Goal: Task Accomplishment & Management: Use online tool/utility

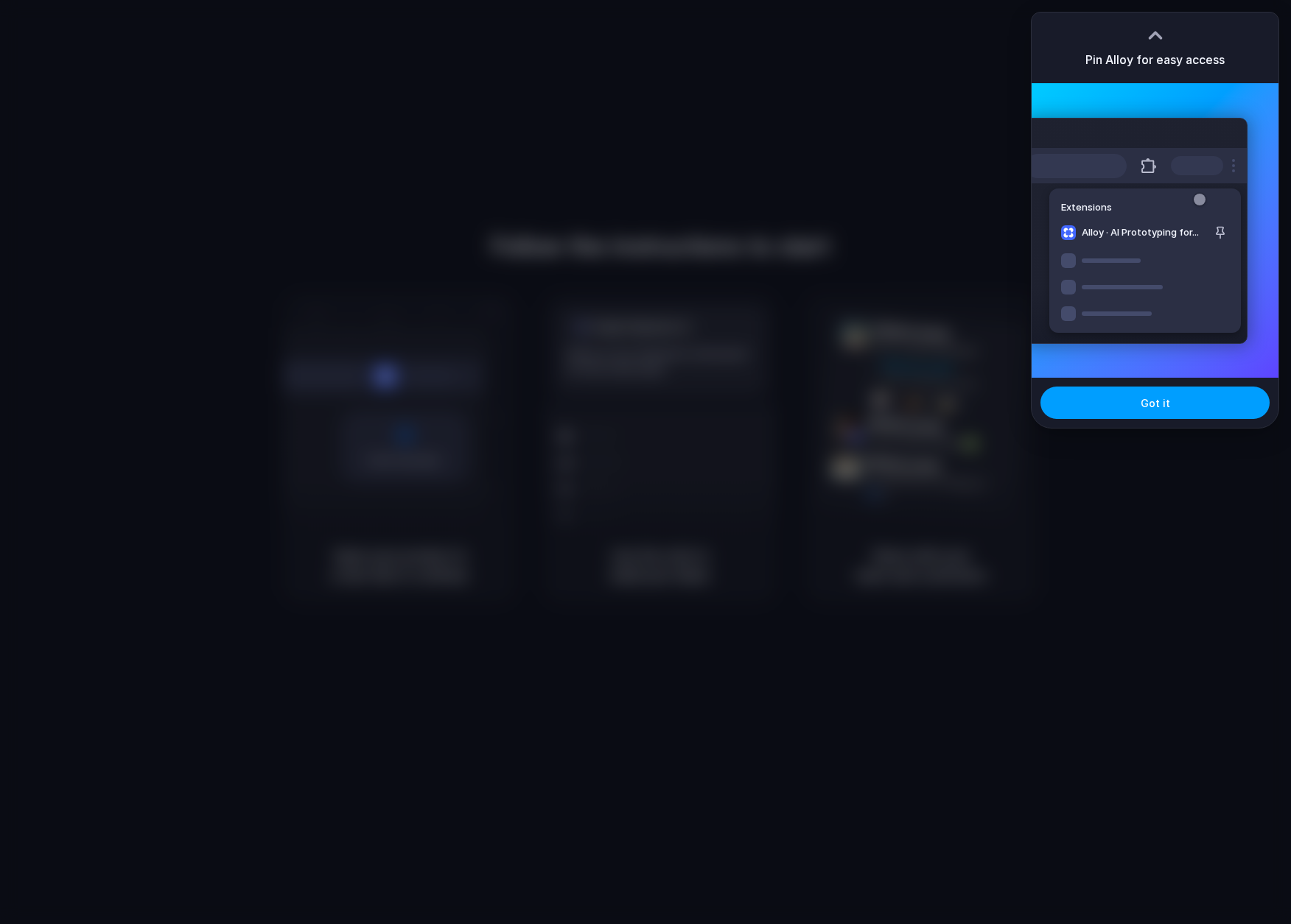
click at [1147, 391] on button "Got it" at bounding box center [1155, 402] width 229 height 32
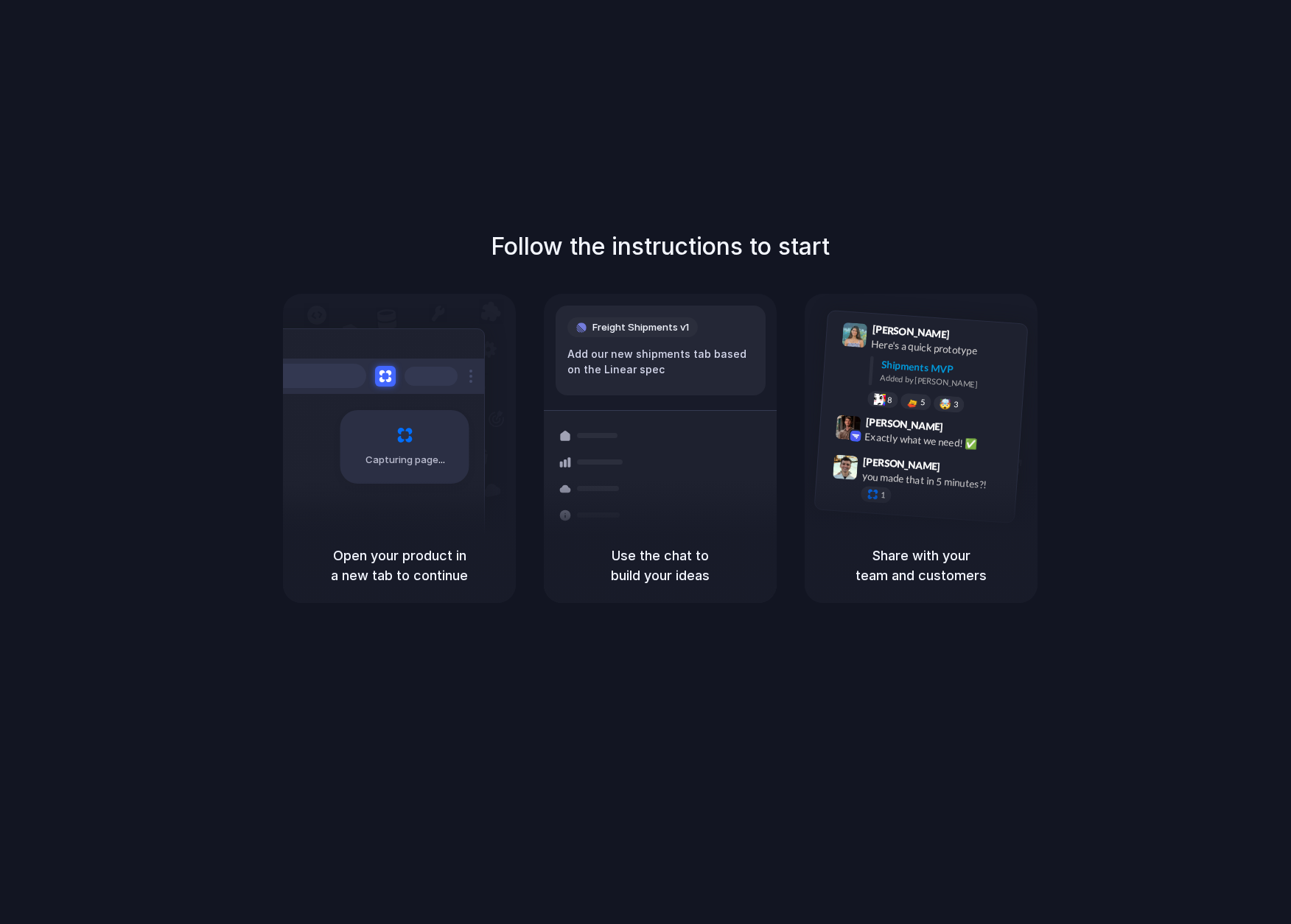
click at [403, 402] on div "Capturing page" at bounding box center [373, 441] width 223 height 226
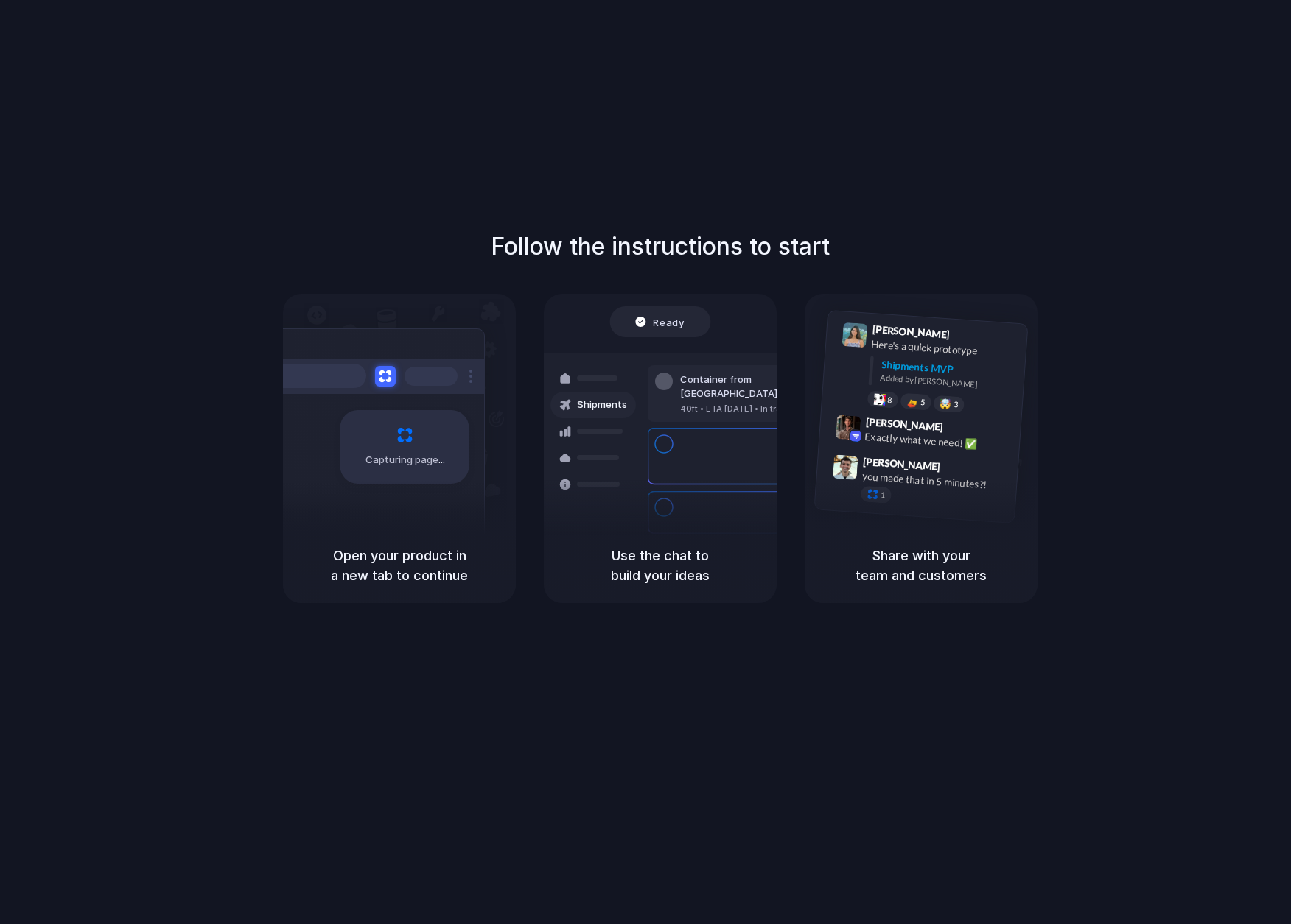
click at [237, 139] on div "Follow the instructions to start Capturing page Open your product in a new tab …" at bounding box center [660, 476] width 1321 height 954
click at [595, 299] on div "Ready Shipments Container from Shanghai 40ft • ETA Dec 28 • In transit Express …" at bounding box center [660, 411] width 233 height 234
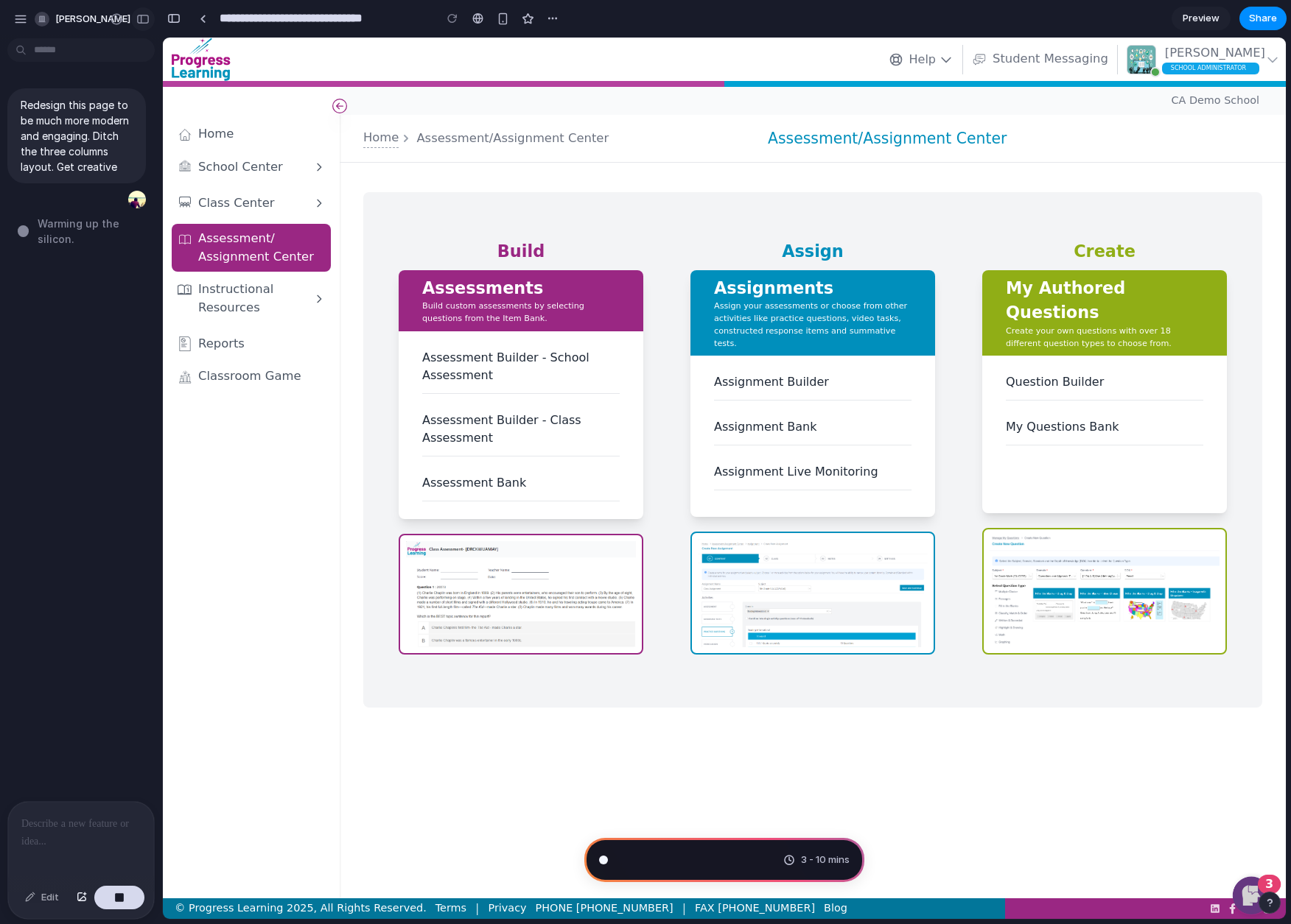
click at [141, 19] on div "button" at bounding box center [143, 19] width 13 height 11
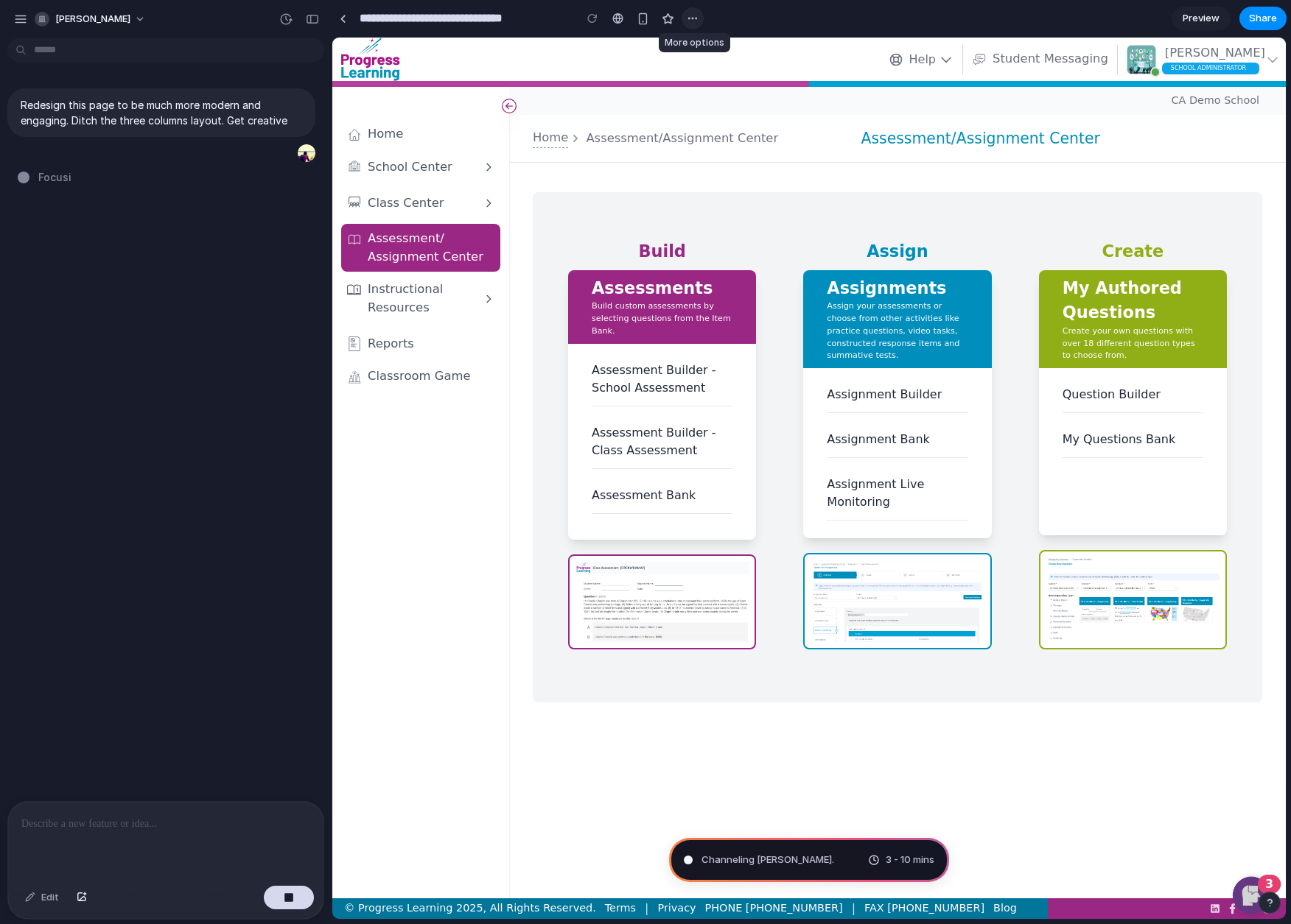
click at [688, 19] on div "button" at bounding box center [693, 18] width 12 height 11
click at [688, 19] on div "Duplicate Delete" at bounding box center [645, 462] width 1291 height 924
click at [118, 12] on button "craig-leren" at bounding box center [91, 19] width 125 height 24
click at [118, 17] on div "Settings Invite members Change theme Sign out" at bounding box center [645, 462] width 1291 height 924
type input "**********"
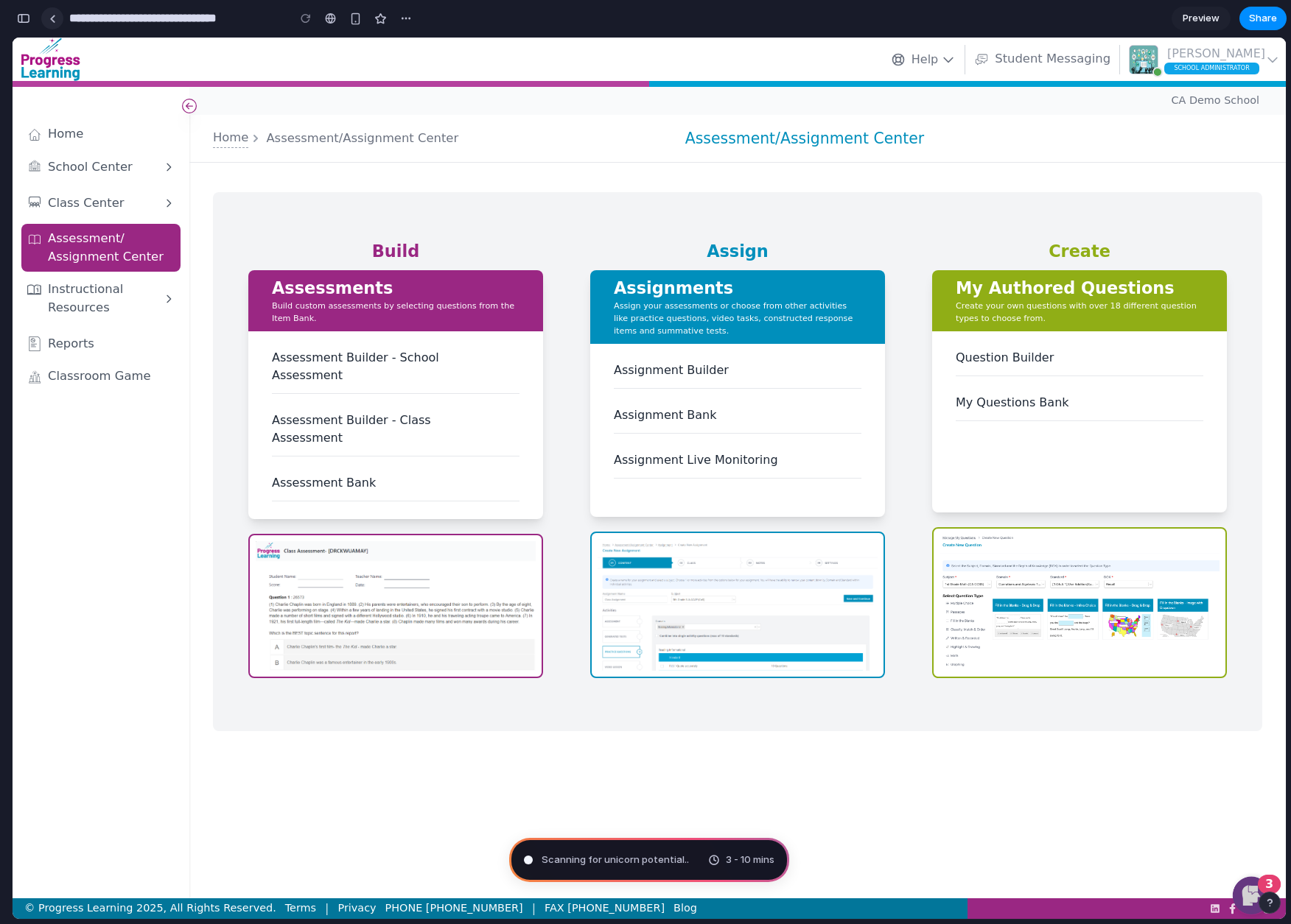
scroll to position [182, 0]
click at [53, 21] on div at bounding box center [53, 19] width 7 height 8
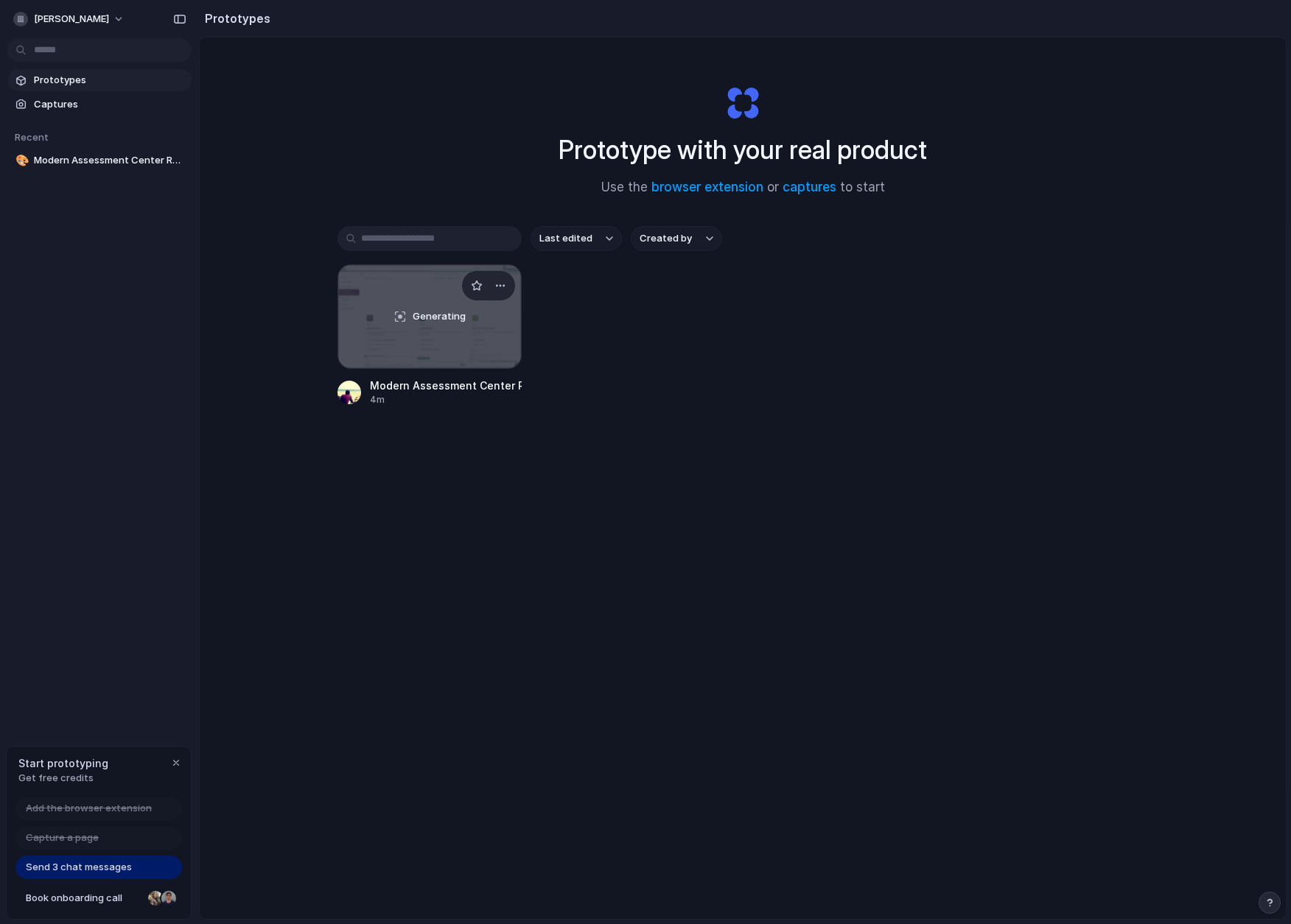
click at [411, 326] on div "Generating" at bounding box center [430, 317] width 182 height 103
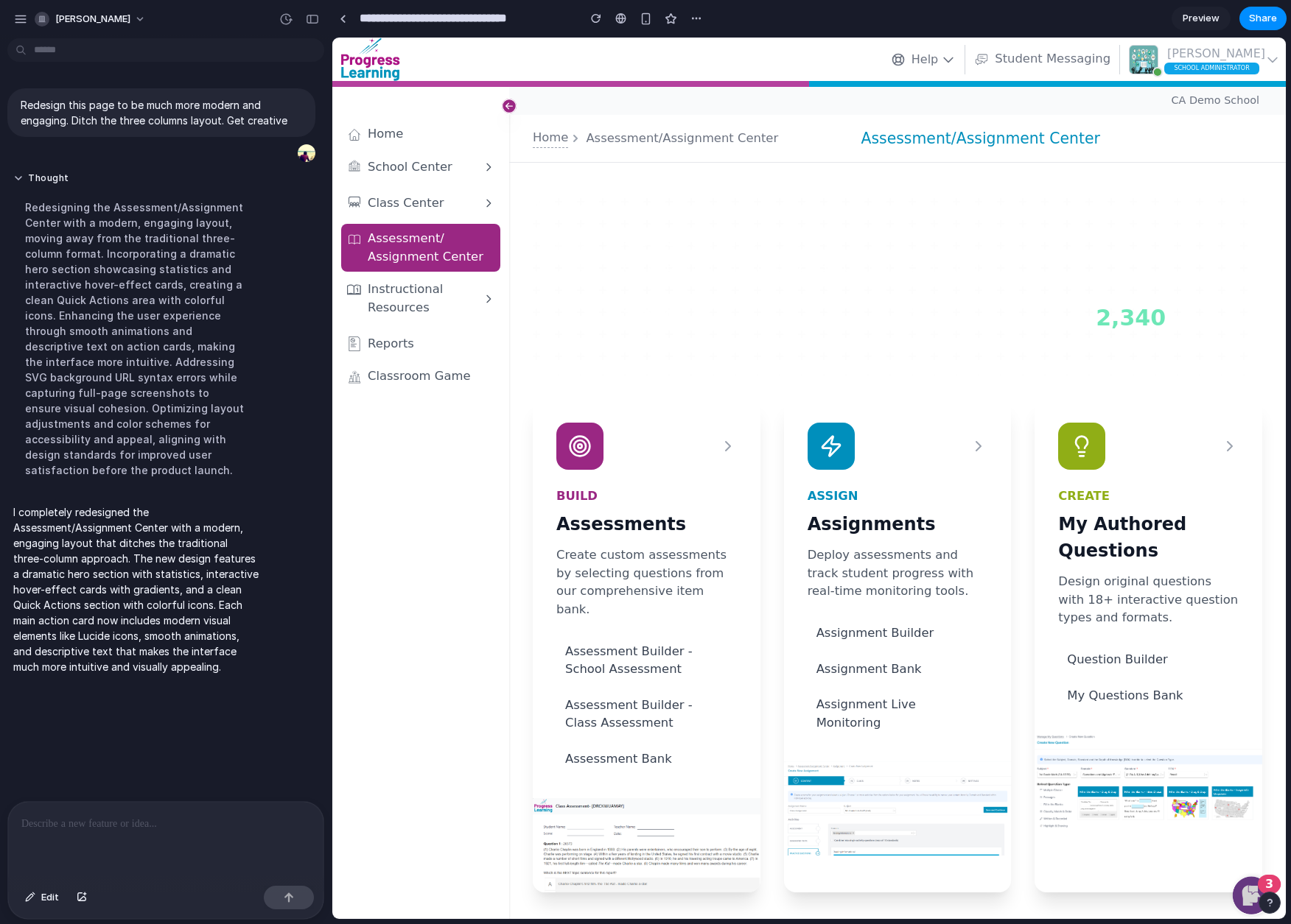
click at [511, 107] on icon at bounding box center [509, 106] width 15 height 15
click at [416, 210] on span "Class Center" at bounding box center [425, 204] width 115 height 18
click at [310, 17] on div "button" at bounding box center [312, 19] width 13 height 11
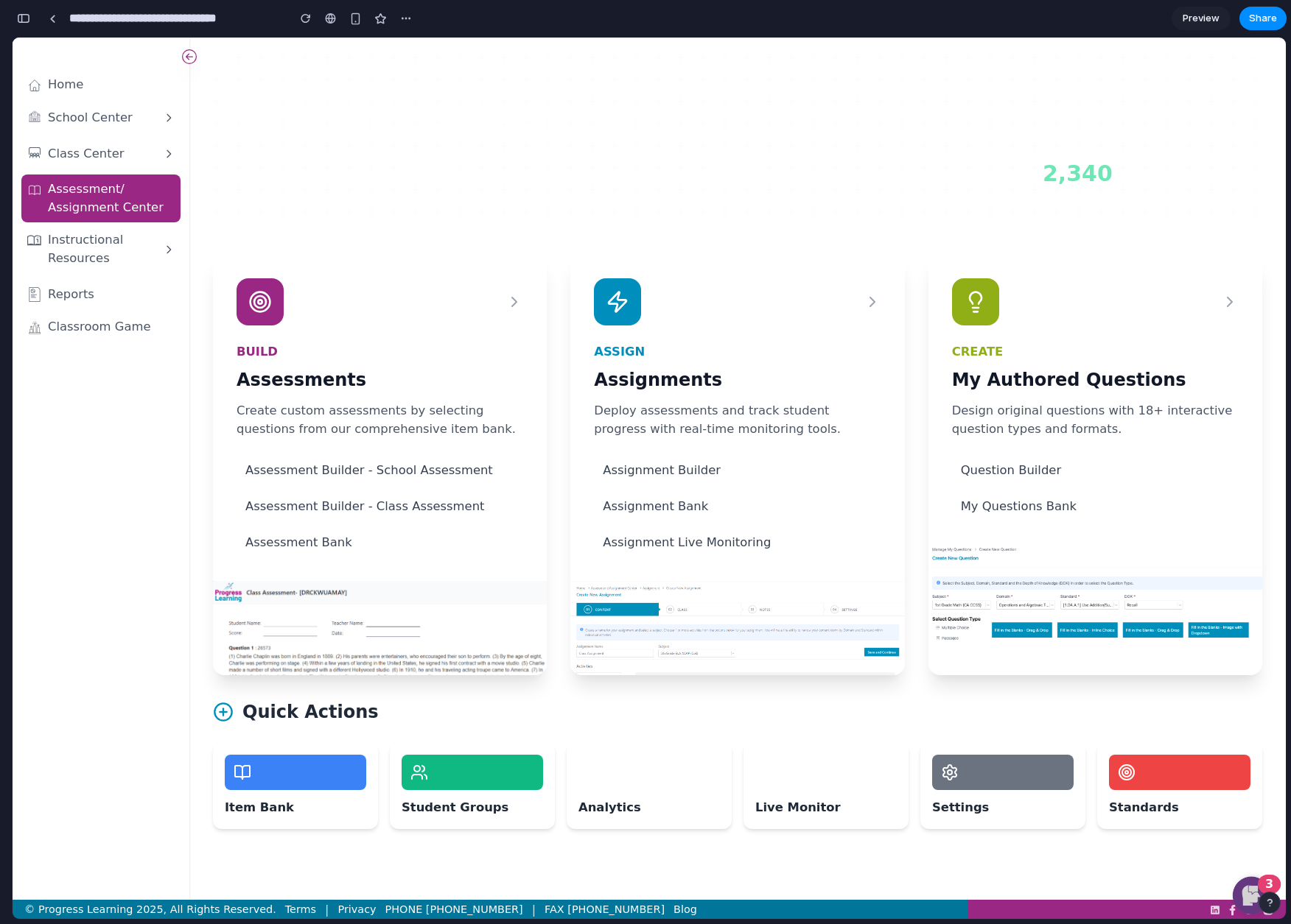
scroll to position [146, 0]
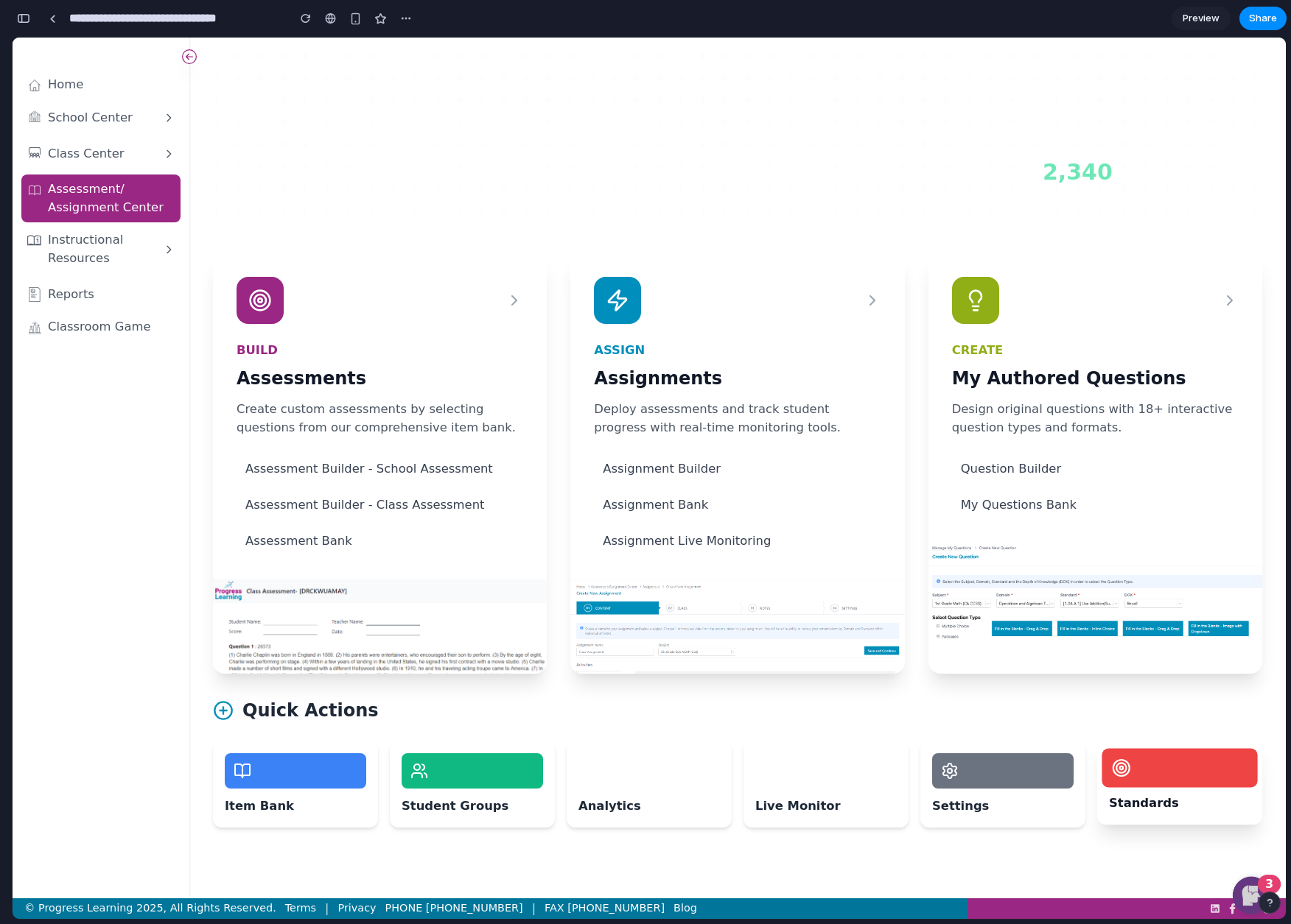
click at [1192, 775] on div at bounding box center [1178, 769] width 155 height 39
